Goal: Information Seeking & Learning: Learn about a topic

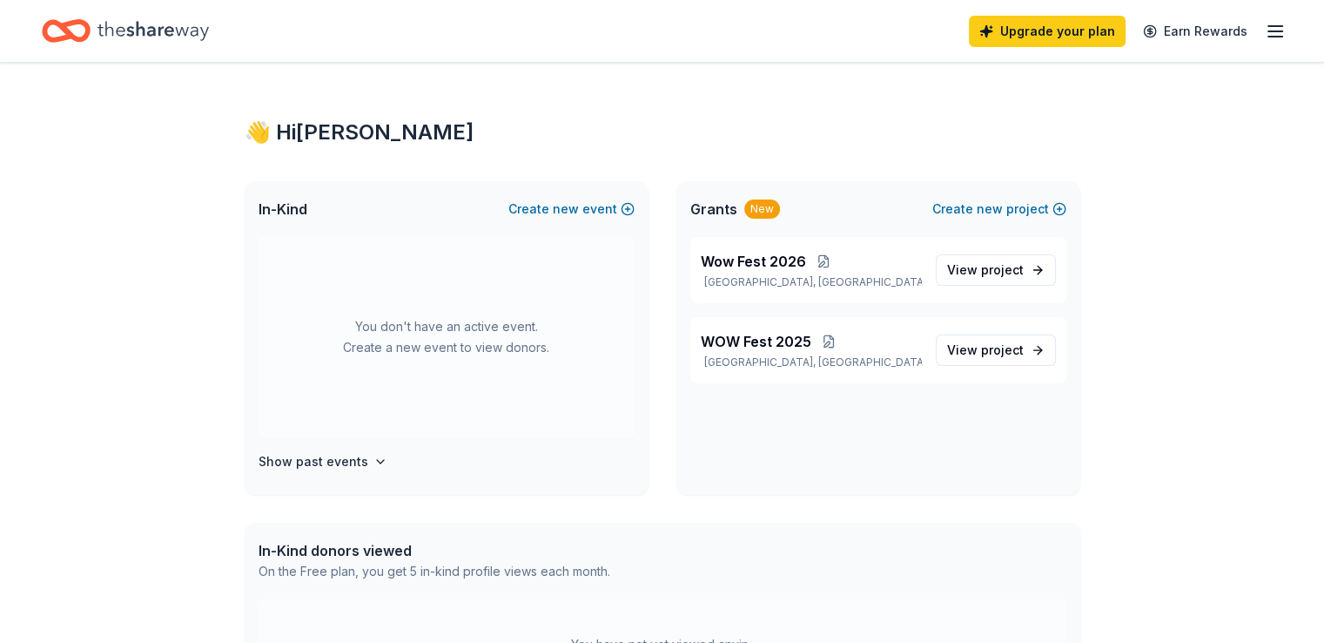
click at [186, 32] on icon "Home" at bounding box center [153, 30] width 111 height 19
click at [1265, 29] on icon "button" at bounding box center [1275, 31] width 21 height 21
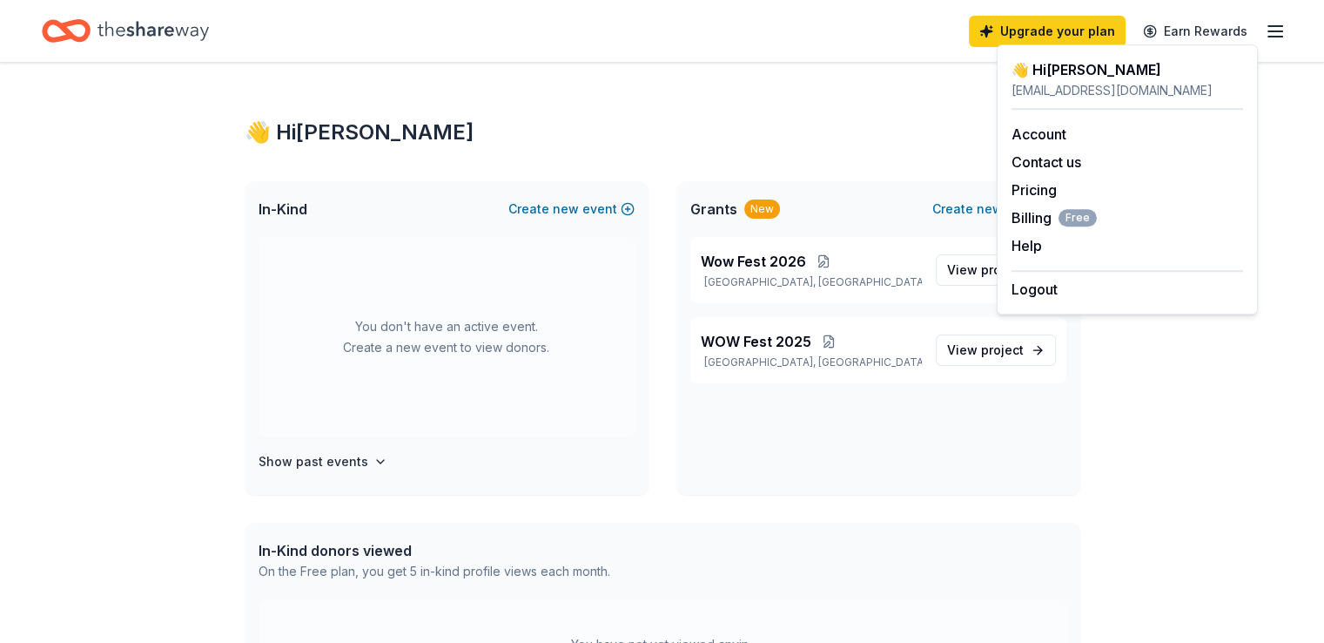
click at [320, 138] on div "👋 Hi Therese" at bounding box center [663, 132] width 836 height 28
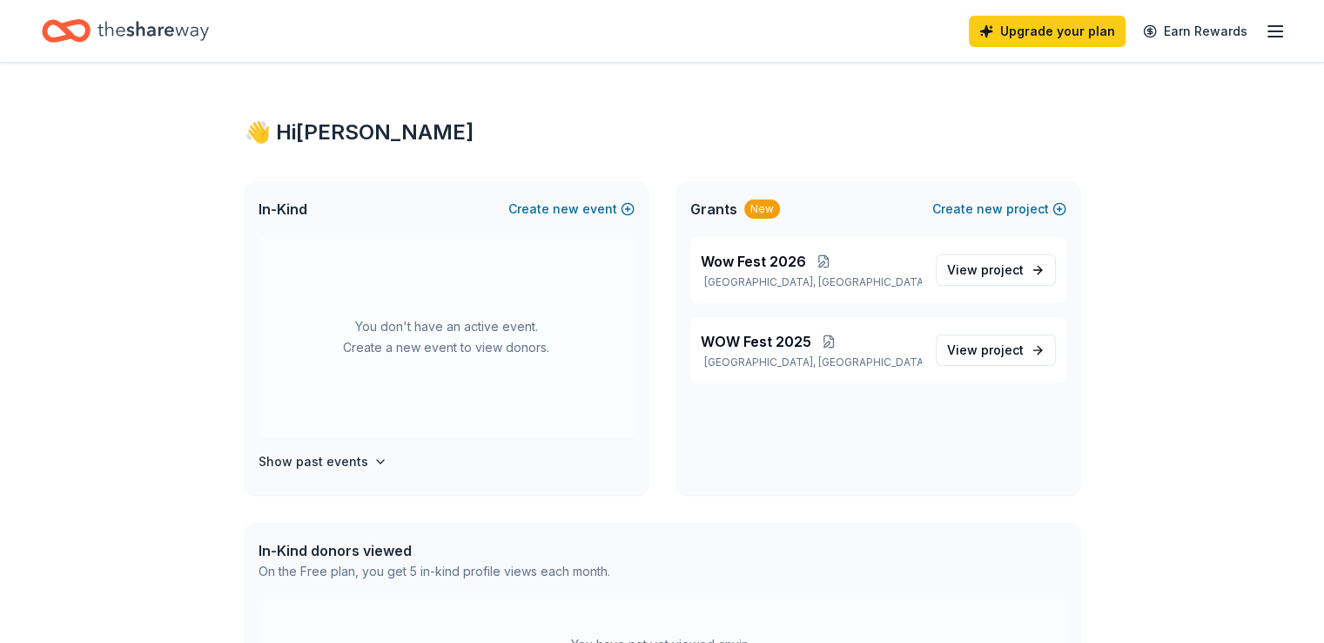
click at [179, 36] on icon "Home" at bounding box center [153, 31] width 111 height 36
click at [1195, 27] on link "Earn Rewards" at bounding box center [1195, 31] width 125 height 31
click at [1265, 33] on icon "button" at bounding box center [1275, 31] width 21 height 21
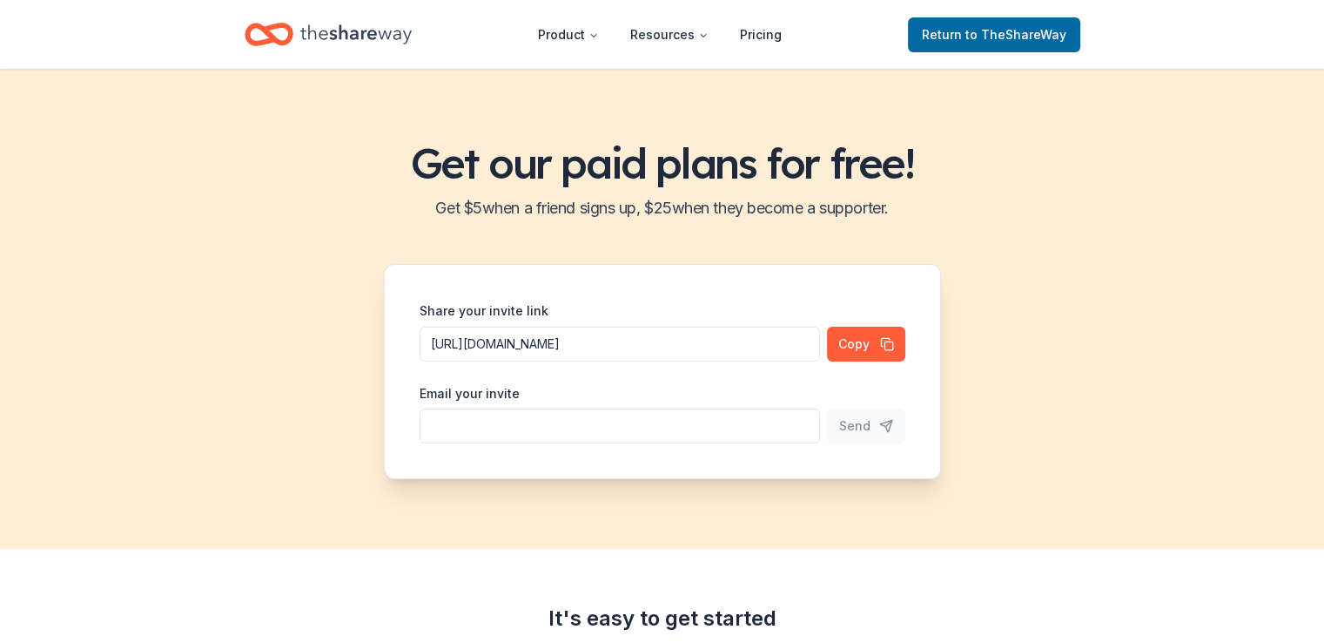
click at [1062, 136] on div "Get our paid plans for free! Get $ 5 when a friend signs up, $ 25 when they bec…" at bounding box center [662, 309] width 1324 height 480
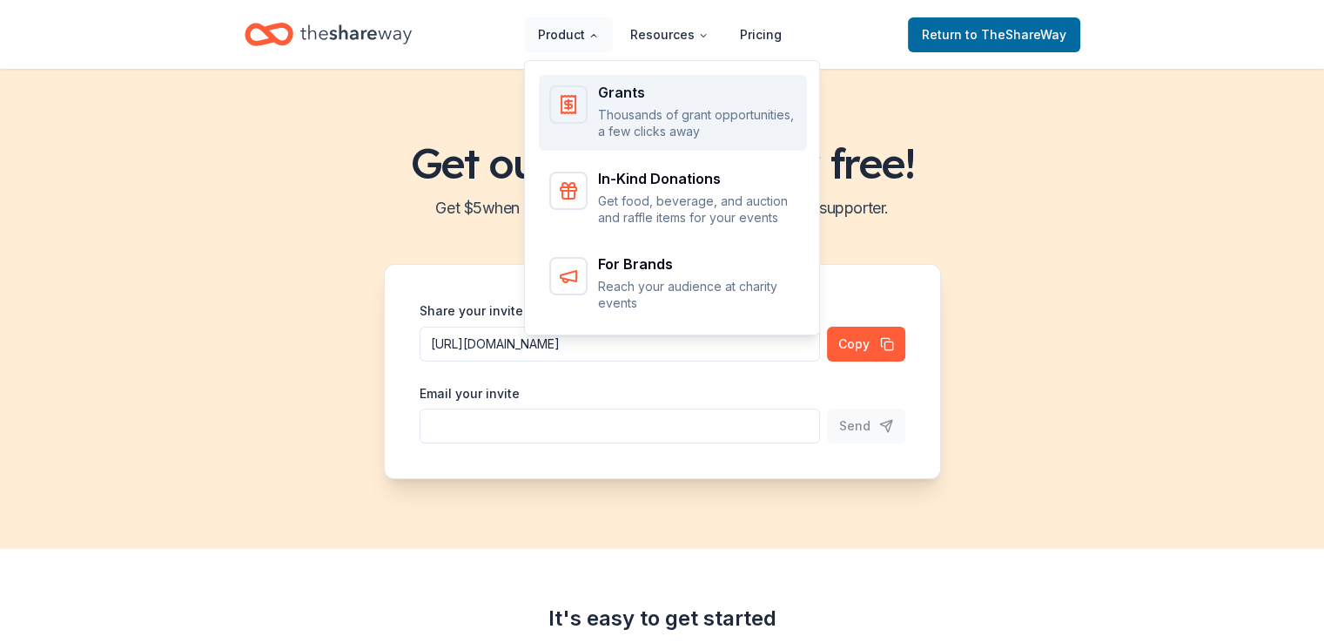
click at [648, 105] on div "Grants Thousands of grant opportunities, a few clicks away" at bounding box center [697, 112] width 199 height 55
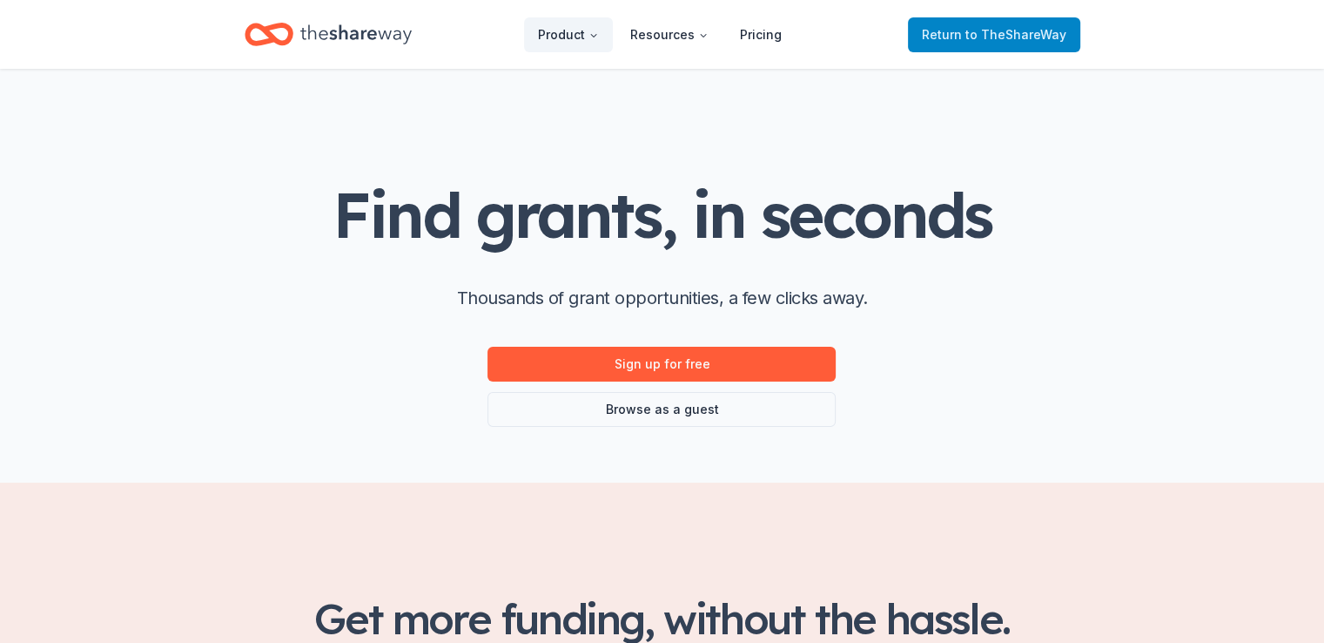
click at [965, 36] on span "Return to TheShareWay" at bounding box center [994, 34] width 145 height 21
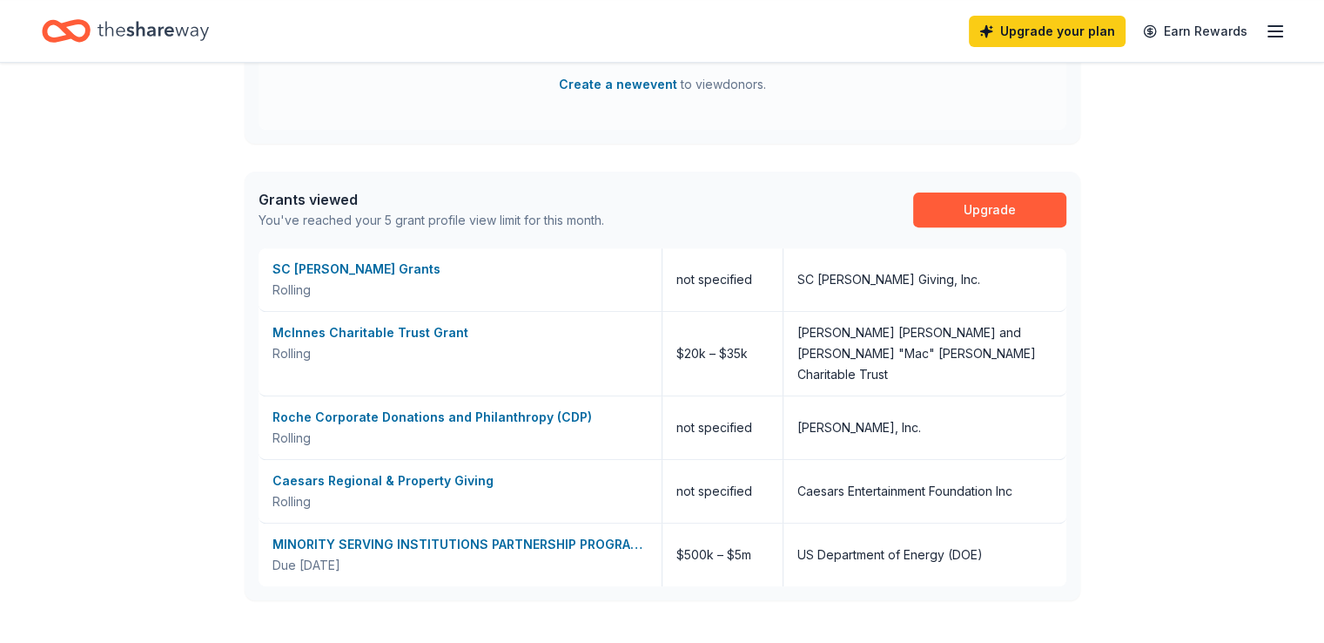
scroll to position [619, 0]
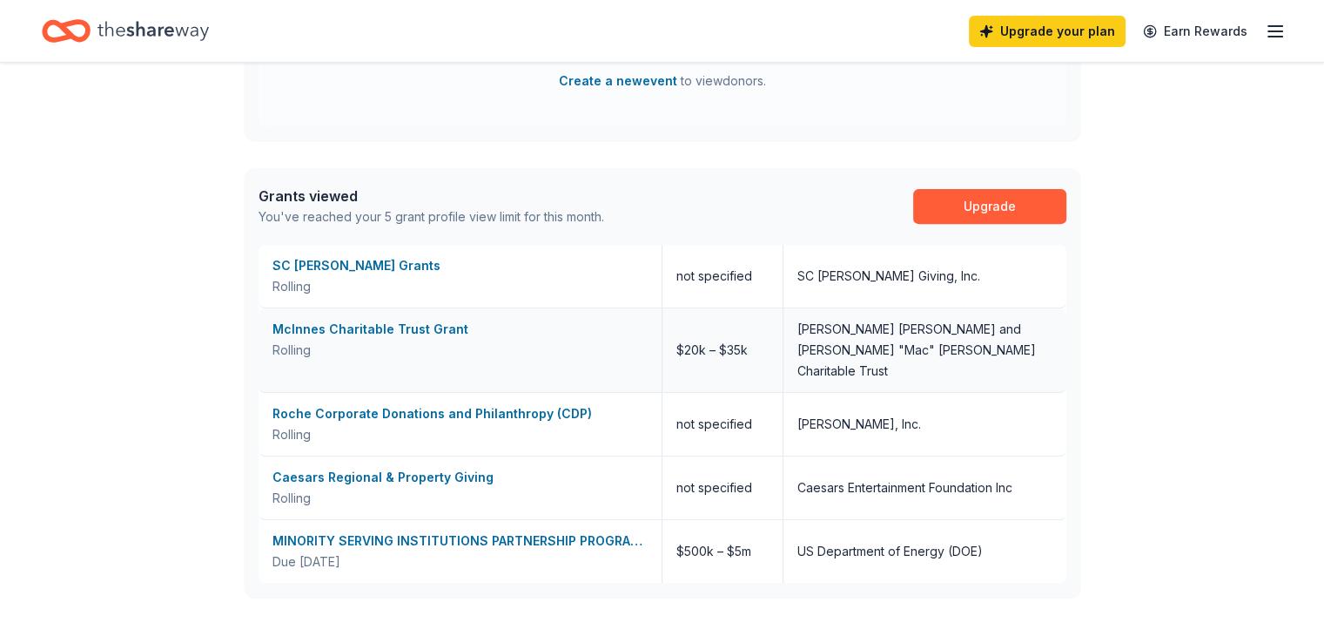
click at [340, 329] on div "McInnes Charitable Trust Grant" at bounding box center [460, 329] width 375 height 21
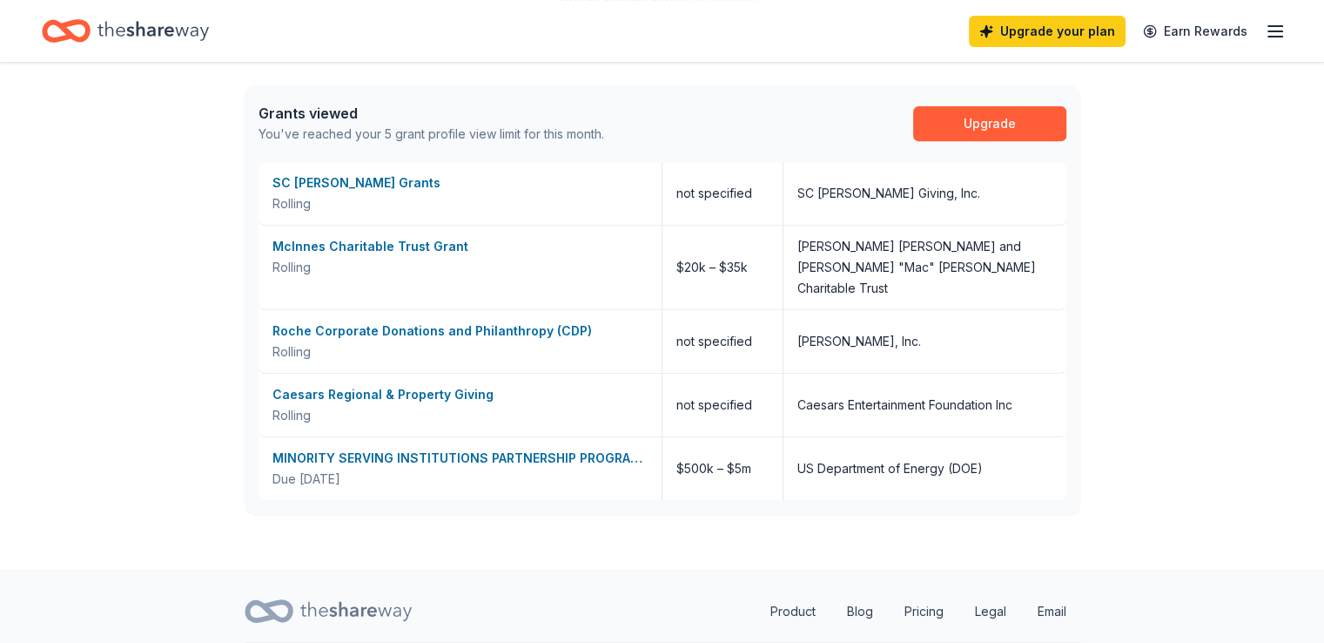
scroll to position [732, 0]
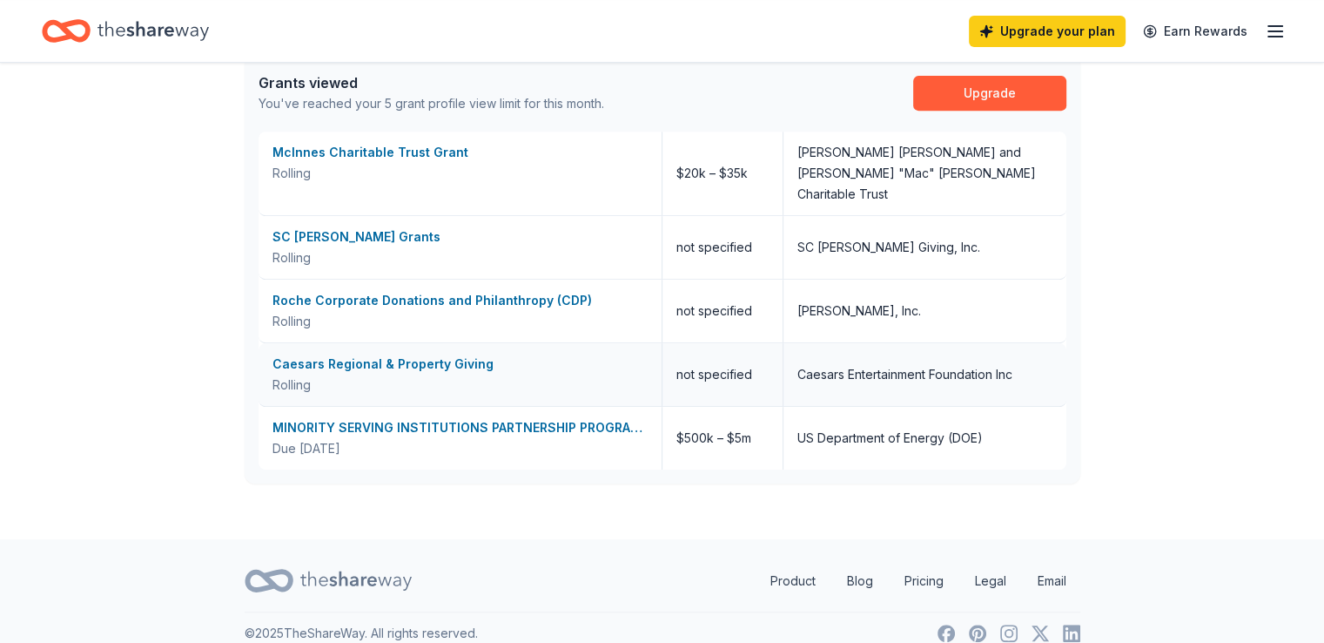
click at [430, 354] on div "Caesars Regional & Property Giving" at bounding box center [460, 364] width 375 height 21
click at [1007, 95] on link "Upgrade" at bounding box center [989, 93] width 153 height 35
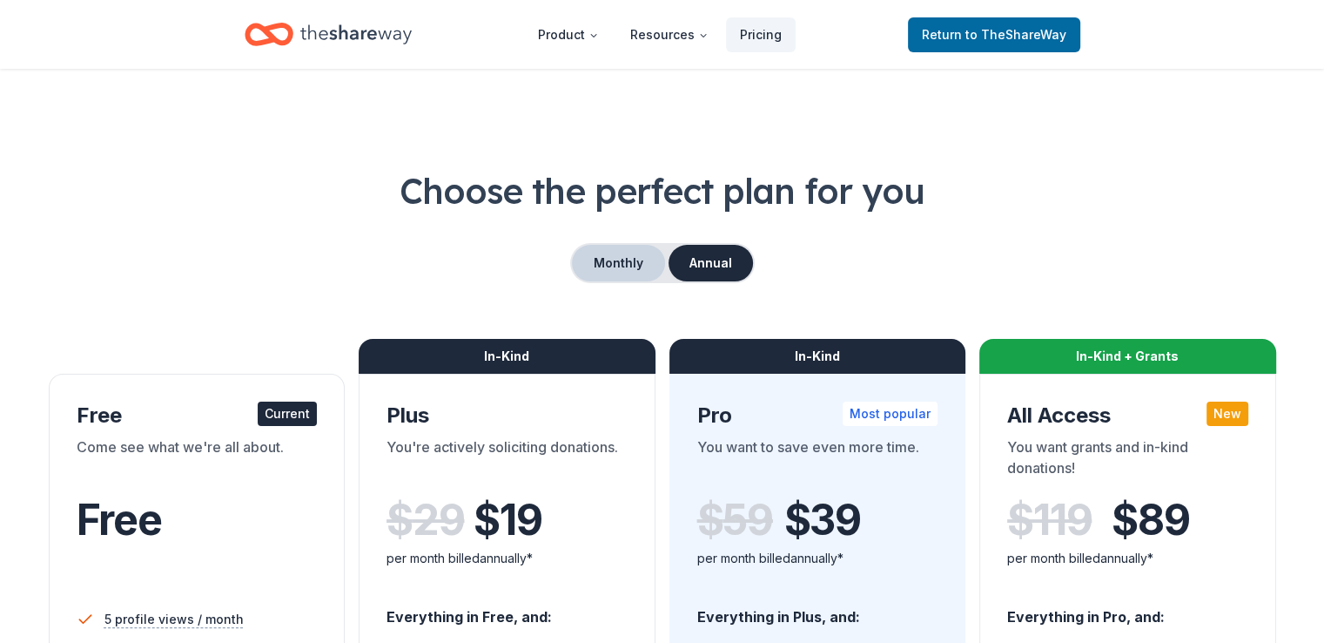
click at [603, 253] on button "Monthly" at bounding box center [618, 263] width 93 height 37
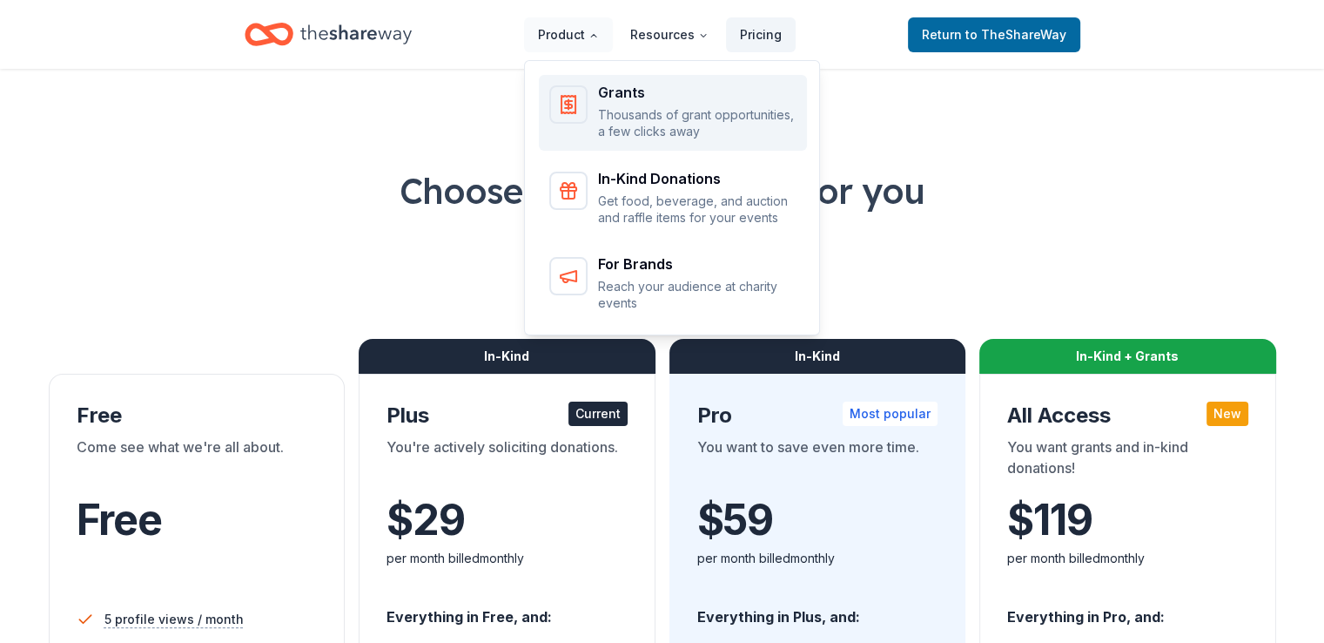
click at [626, 113] on p "Thousands of grant opportunities, a few clicks away" at bounding box center [697, 123] width 199 height 34
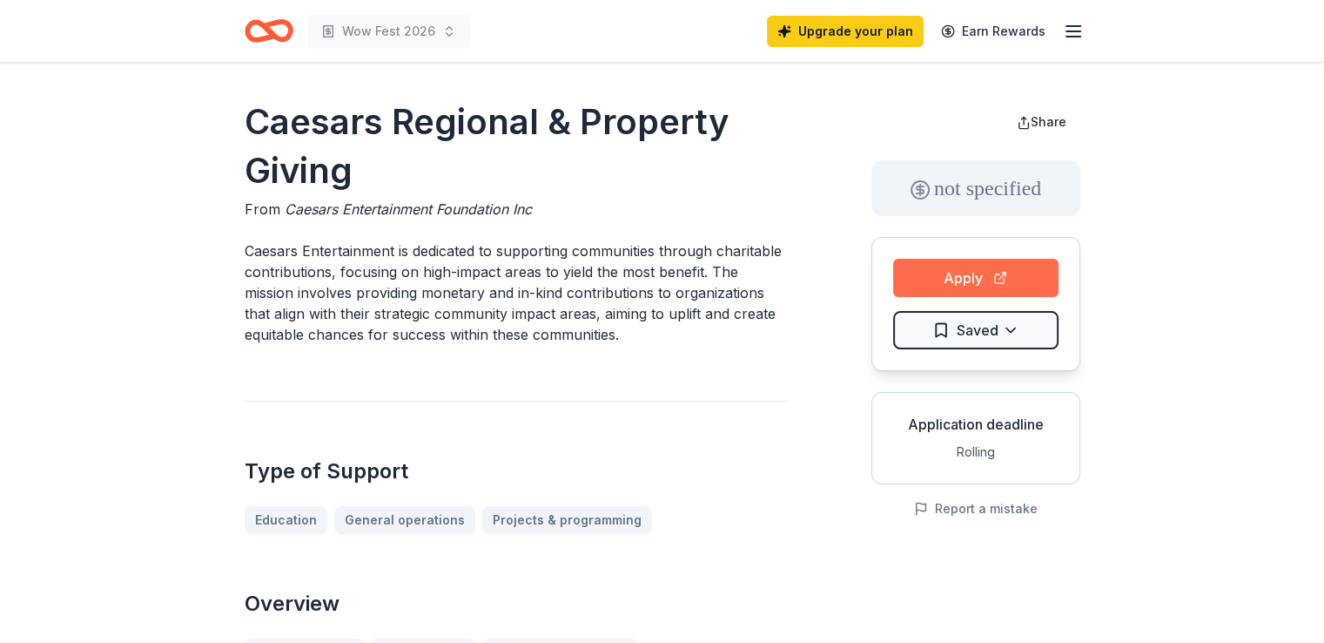
click at [988, 276] on button "Apply" at bounding box center [975, 278] width 165 height 38
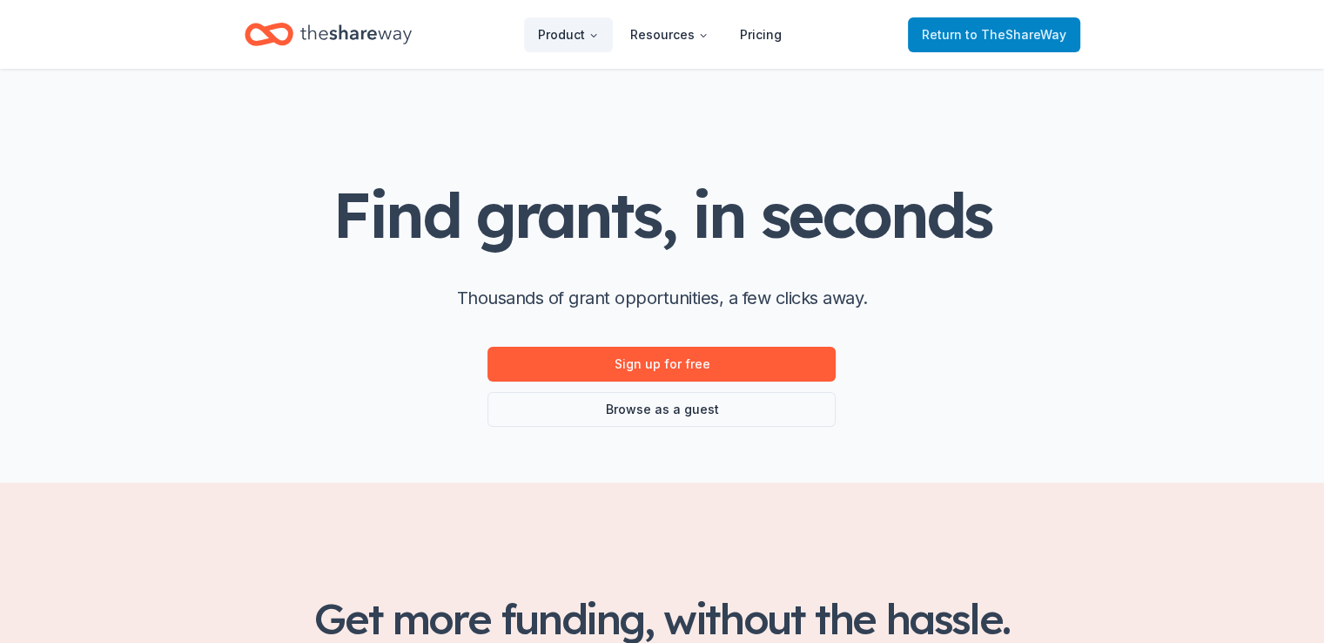
click at [1028, 35] on span "to TheShareWay" at bounding box center [1016, 34] width 101 height 15
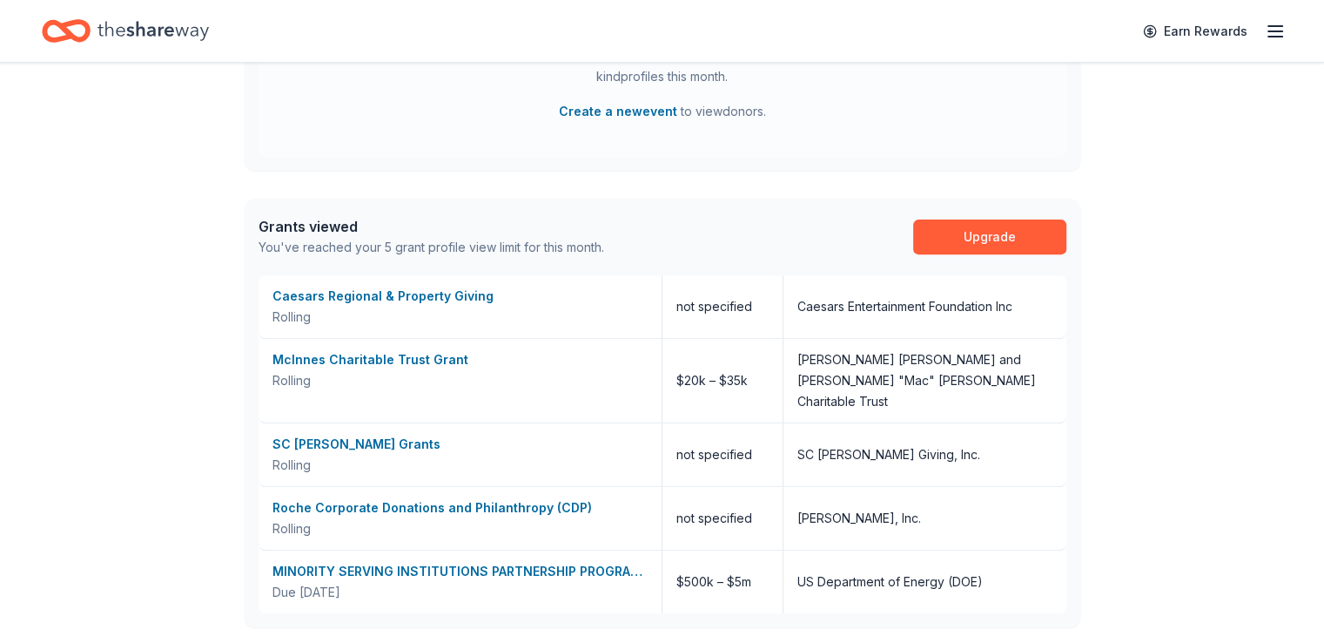
scroll to position [634, 0]
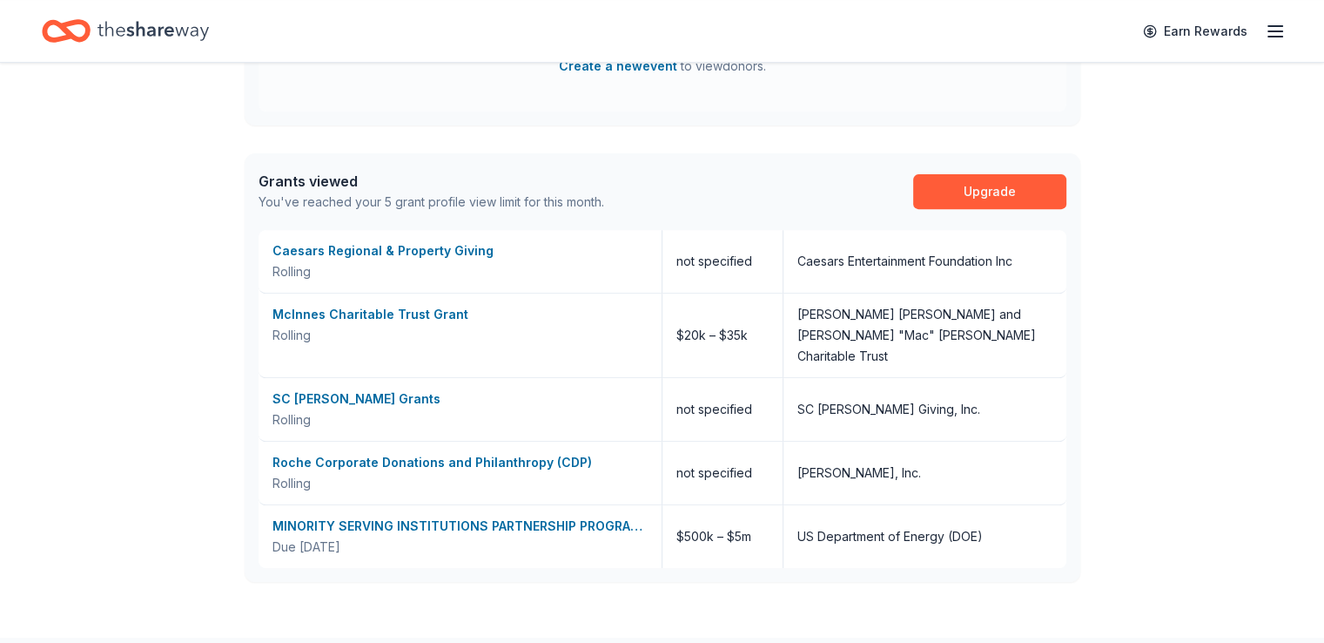
click at [178, 25] on icon "Home" at bounding box center [153, 31] width 111 height 36
